Goal: Check status: Check status

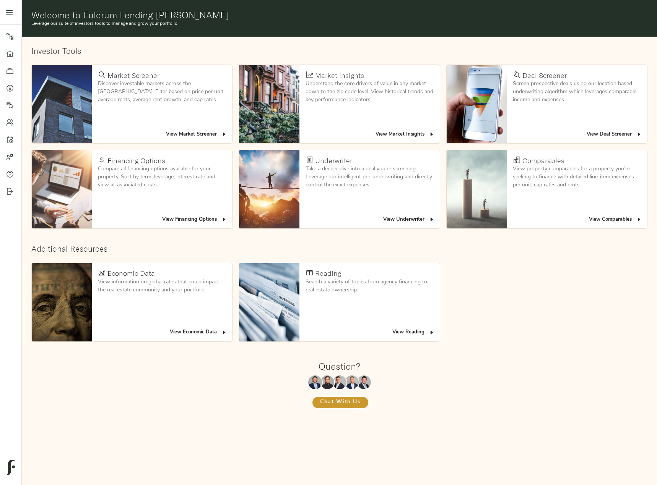
click at [10, 82] on link "Quotes" at bounding box center [10, 88] width 21 height 17
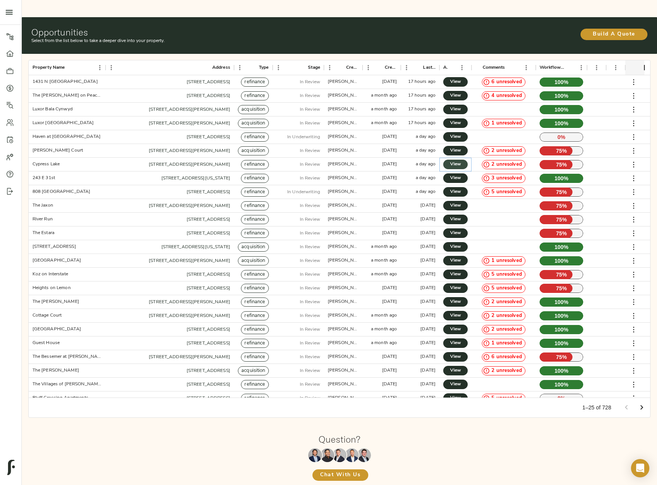
click at [463, 160] on link "View" at bounding box center [455, 165] width 24 height 10
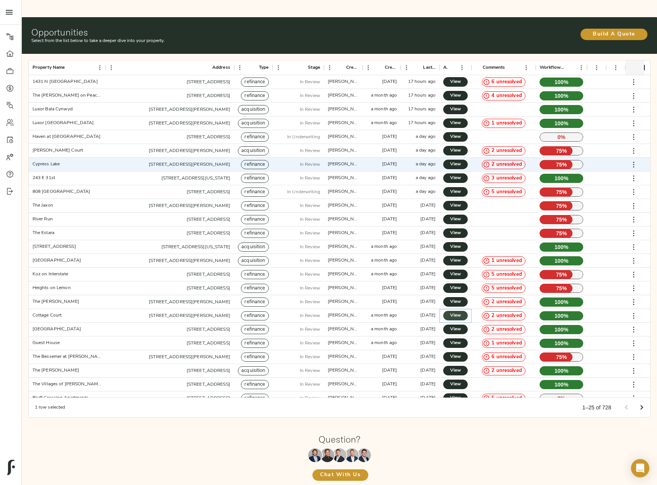
click at [448, 311] on link "View" at bounding box center [455, 316] width 24 height 10
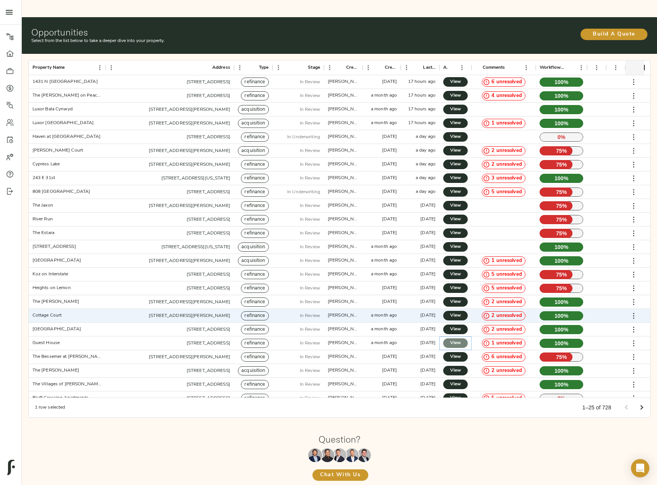
click at [457, 339] on span "View" at bounding box center [455, 343] width 9 height 8
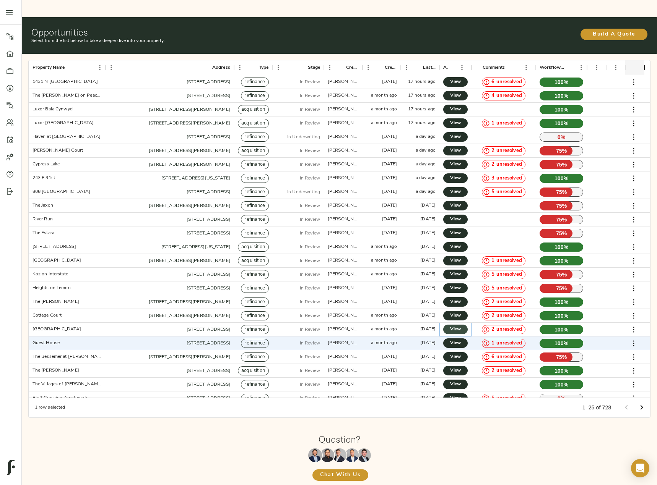
click at [457, 326] on span "View" at bounding box center [455, 330] width 9 height 8
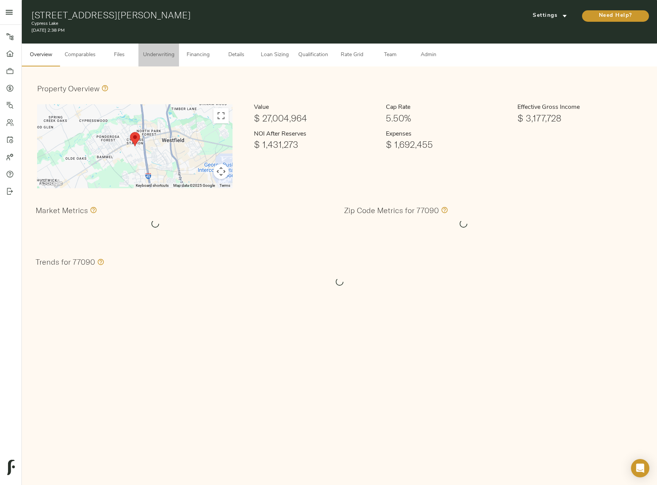
click at [161, 58] on span "Underwriting" at bounding box center [158, 55] width 31 height 10
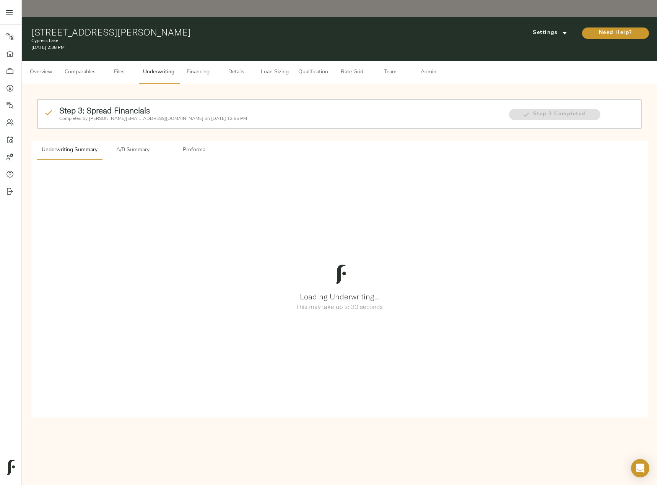
click at [128, 141] on button "A/B Summary" at bounding box center [132, 150] width 61 height 18
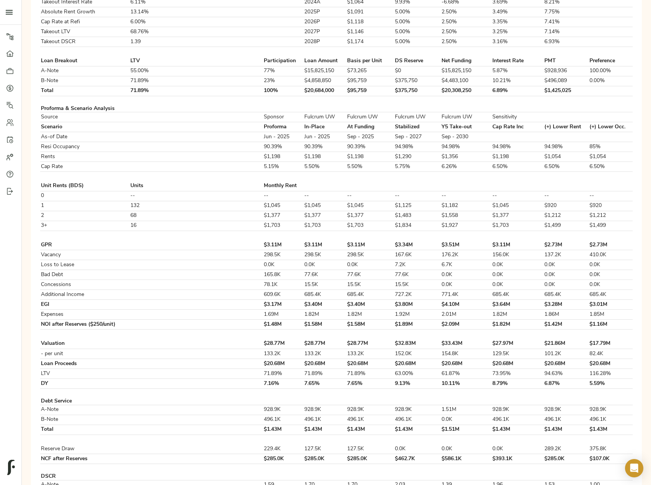
scroll to position [303, 0]
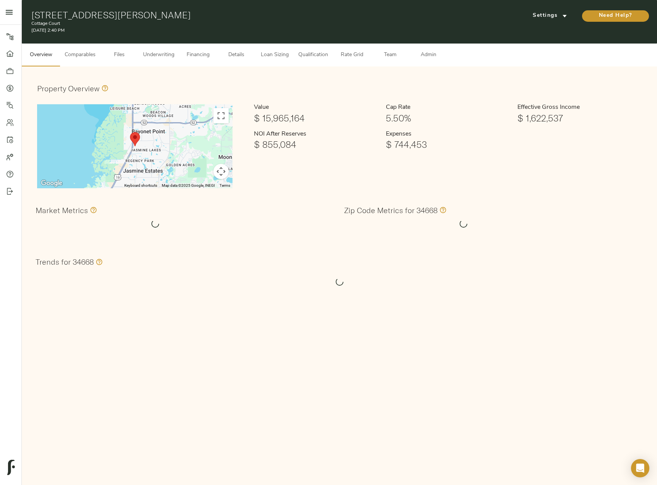
click at [165, 50] on span "Underwriting" at bounding box center [158, 55] width 31 height 10
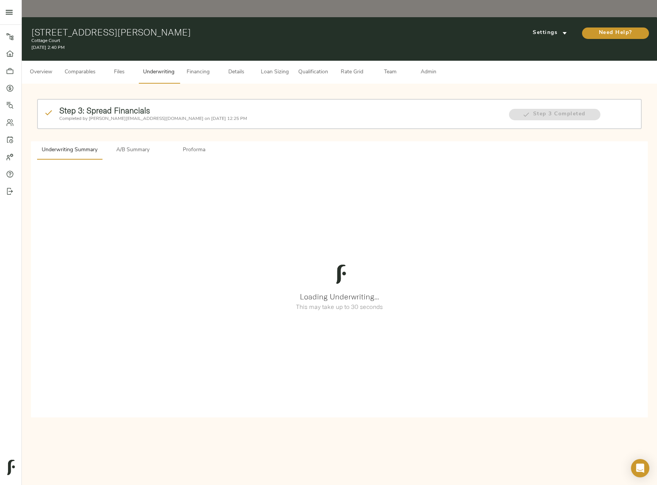
click at [133, 146] on span "A/B Summary" at bounding box center [133, 151] width 52 height 10
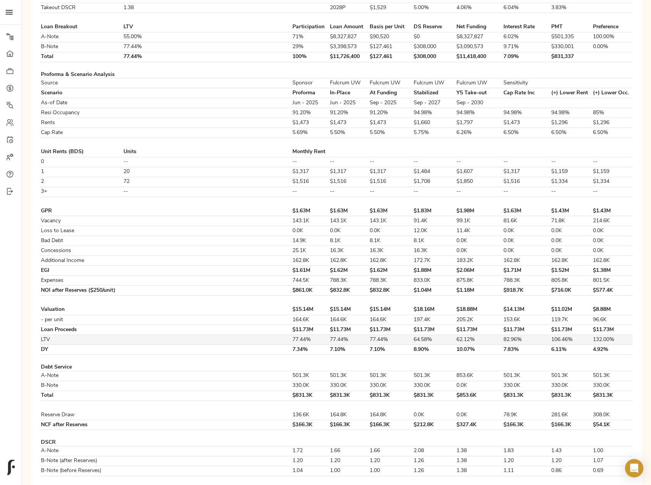
scroll to position [306, 0]
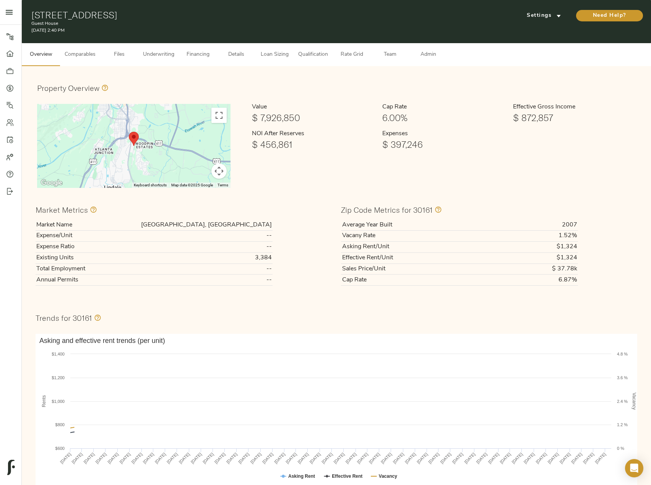
click at [168, 54] on span "Underwriting" at bounding box center [158, 55] width 31 height 10
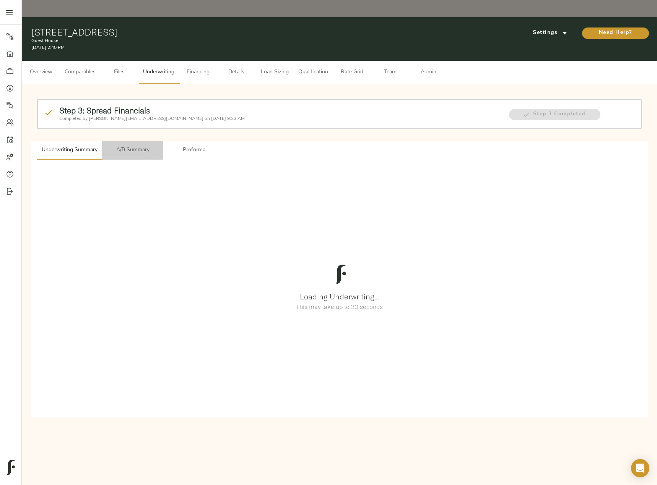
click at [134, 146] on span "A/B Summary" at bounding box center [133, 151] width 52 height 10
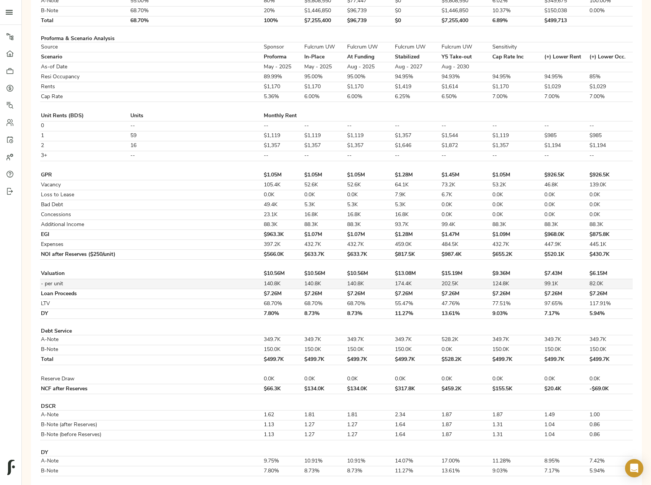
scroll to position [342, 0]
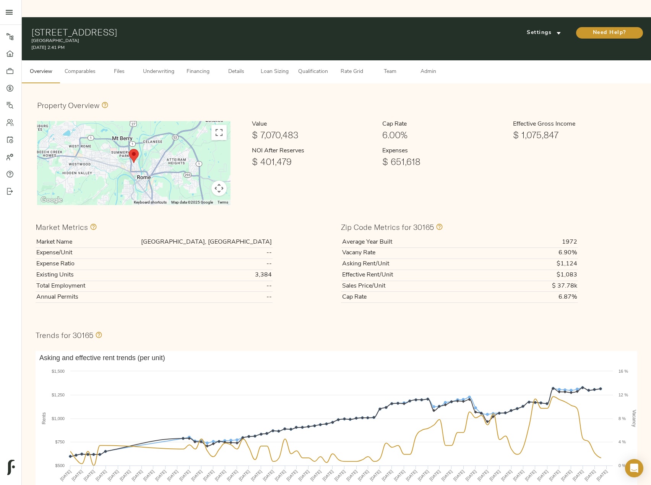
click at [170, 60] on button "Underwriting" at bounding box center [158, 71] width 41 height 23
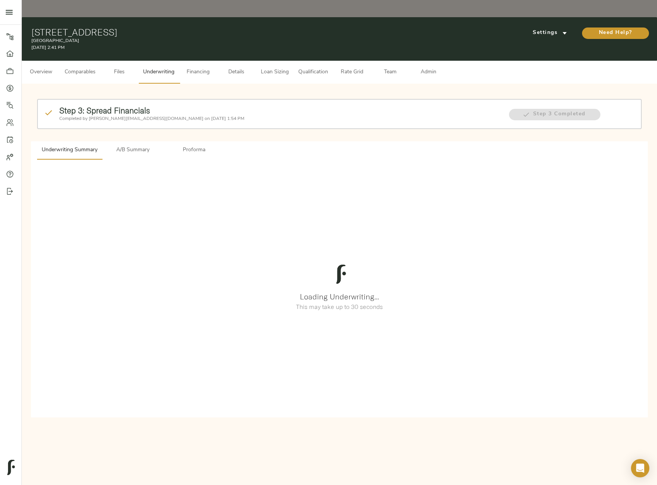
click at [134, 146] on span "A/B Summary" at bounding box center [133, 151] width 52 height 10
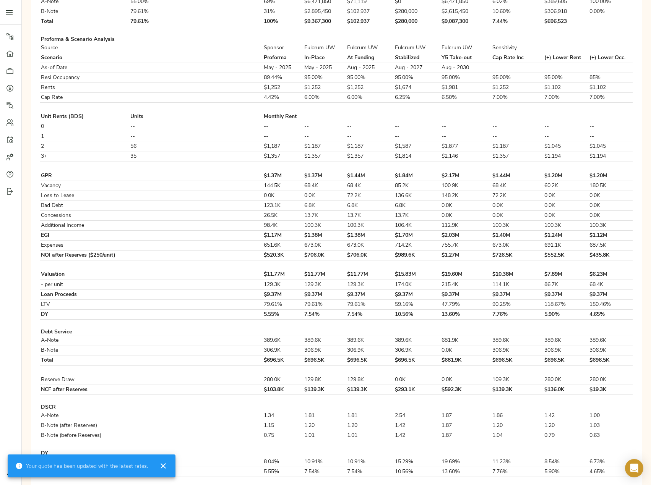
scroll to position [380, 0]
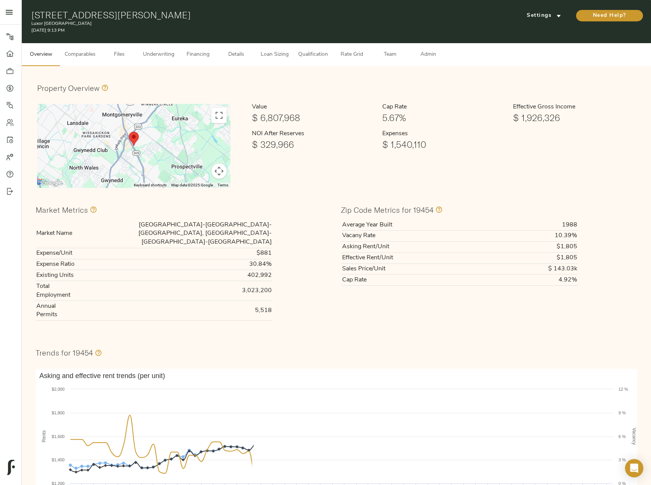
click at [166, 54] on span "Underwriting" at bounding box center [158, 55] width 31 height 10
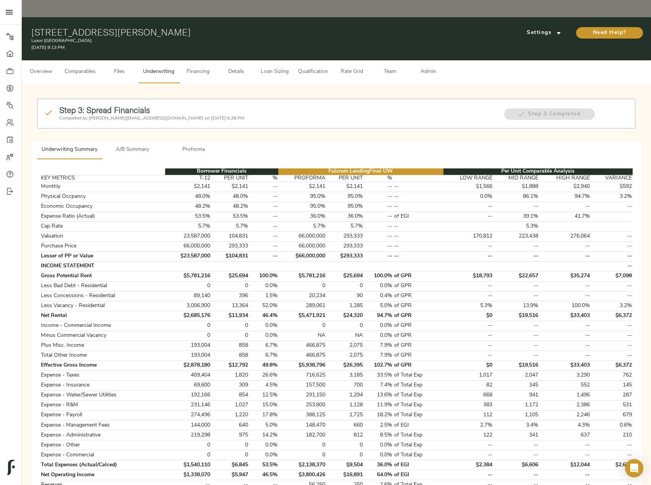
click at [192, 145] on span "Proforma" at bounding box center [194, 150] width 52 height 10
